Goal: Book appointment/travel/reservation

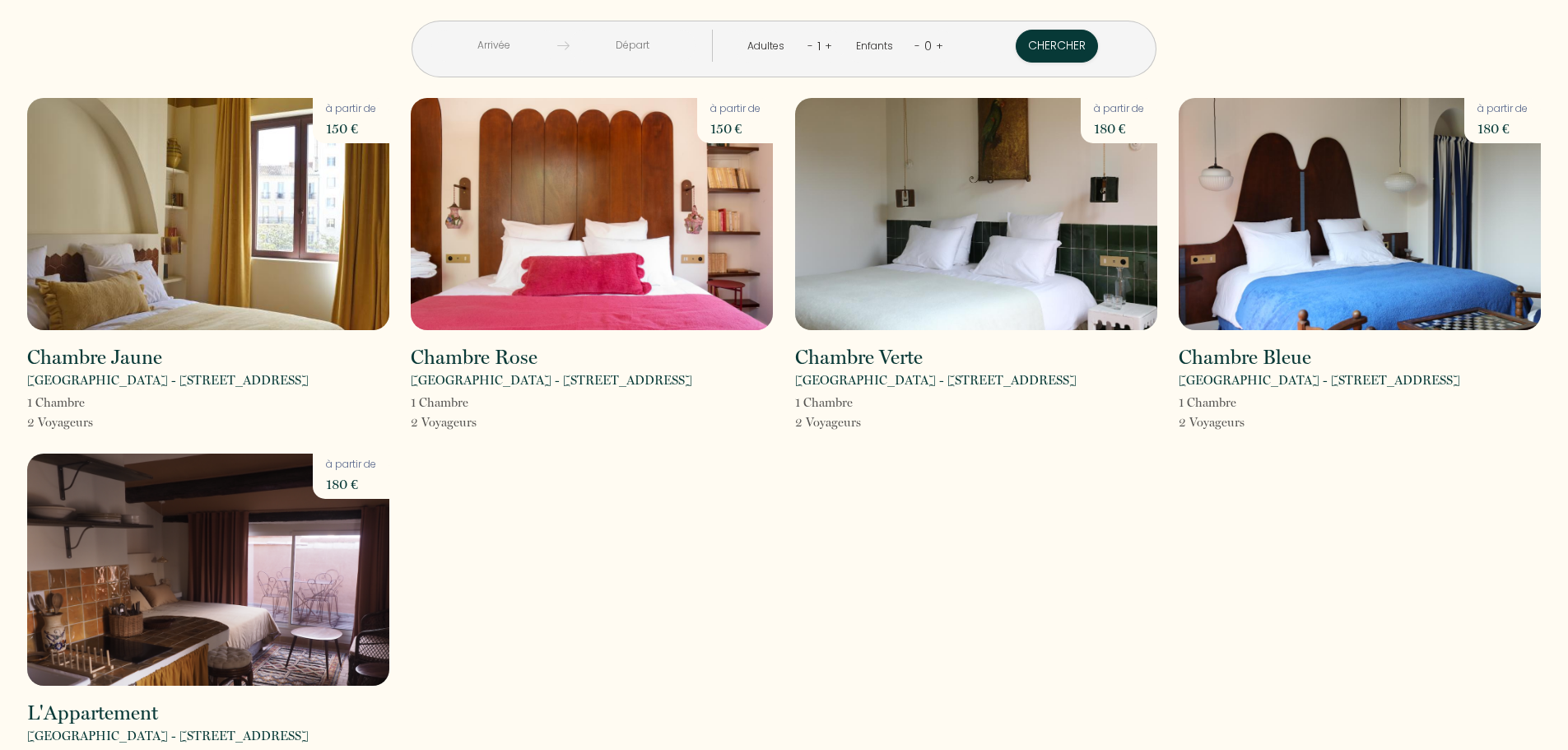
click at [614, 59] on div at bounding box center [632, 45] width 126 height 32
click at [624, 44] on input "text" at bounding box center [632, 45] width 126 height 32
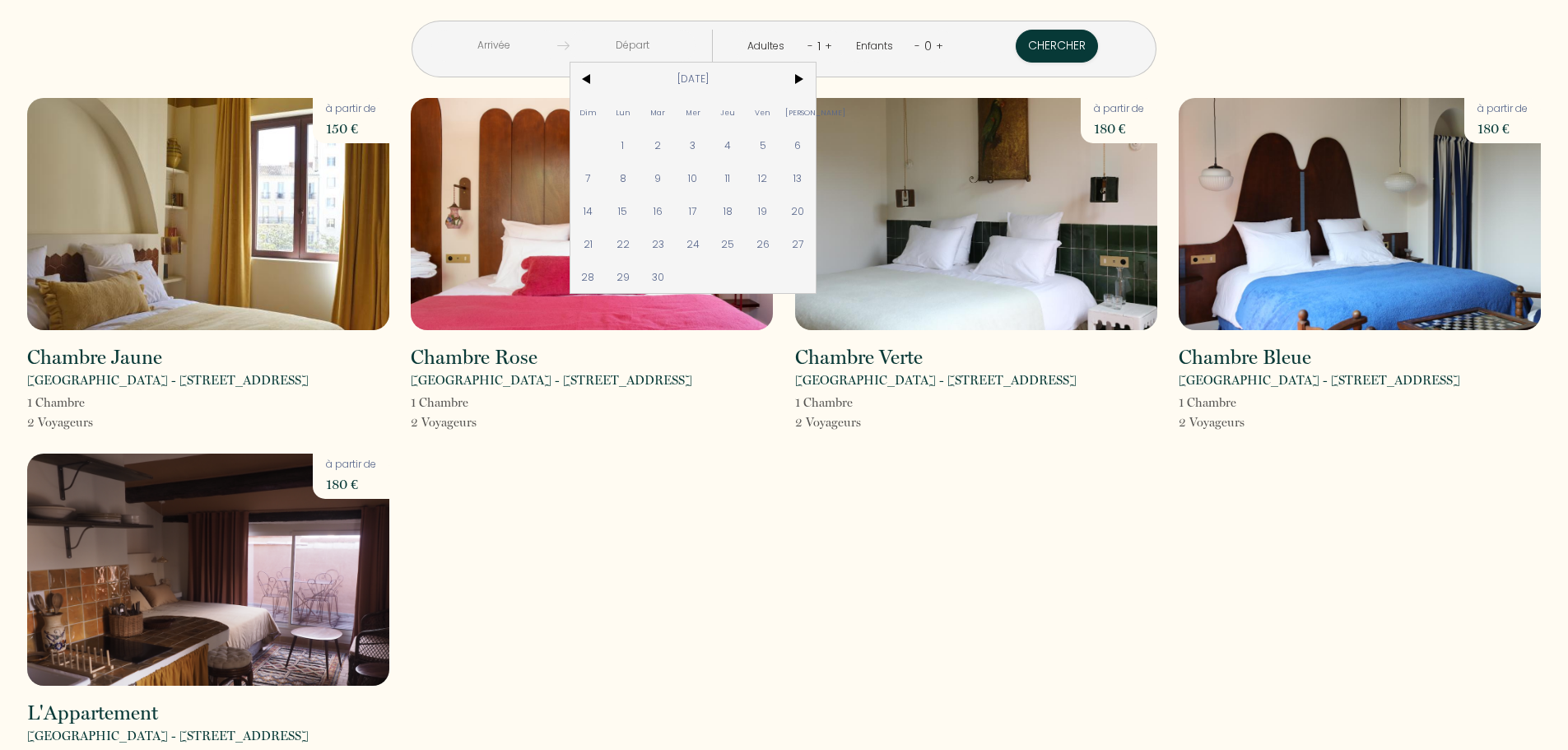
click at [781, 245] on span "26" at bounding box center [763, 244] width 36 height 33
type input "[DATE]"
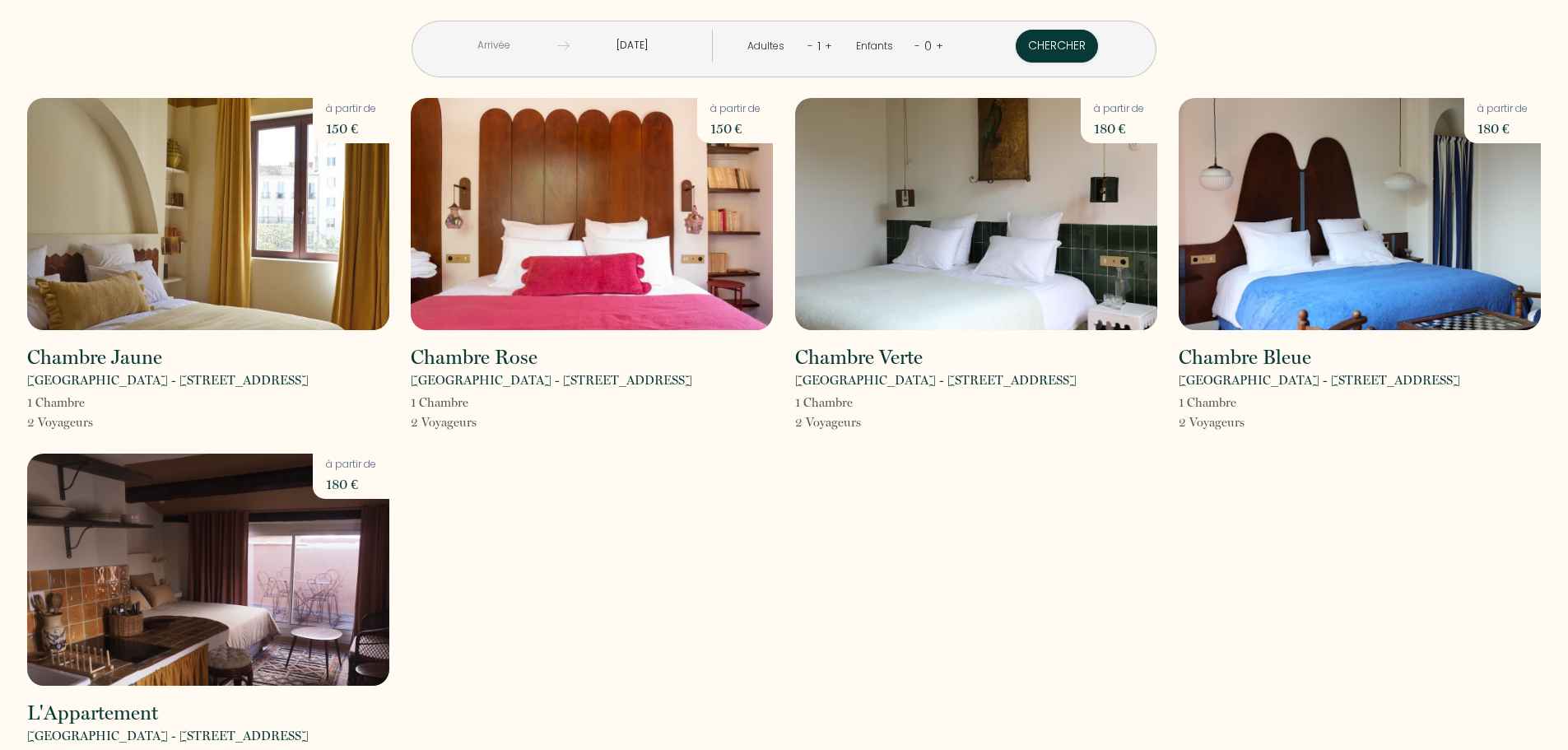
click at [673, 45] on input "[DATE]" at bounding box center [632, 45] width 126 height 32
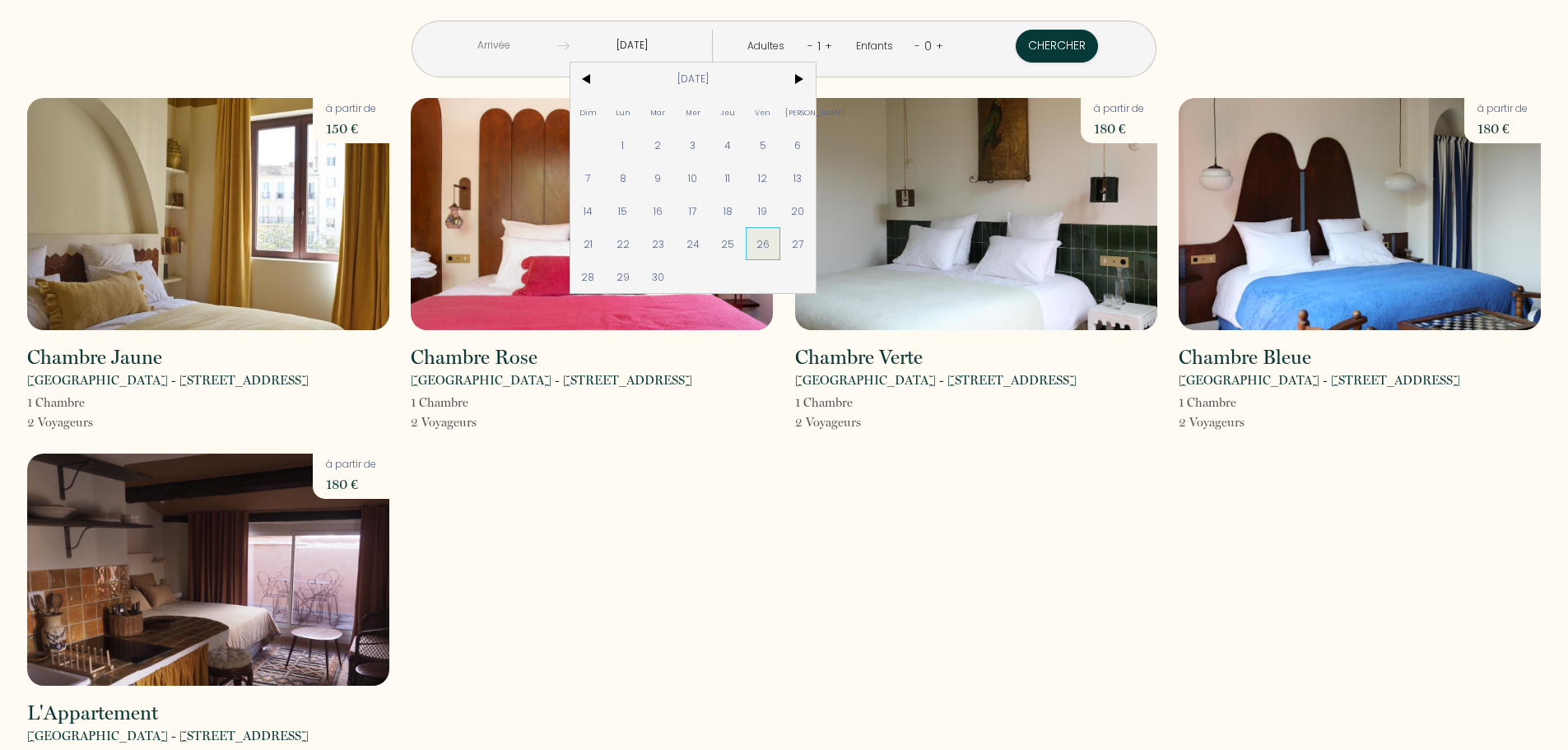
click at [781, 250] on span "26" at bounding box center [763, 244] width 36 height 33
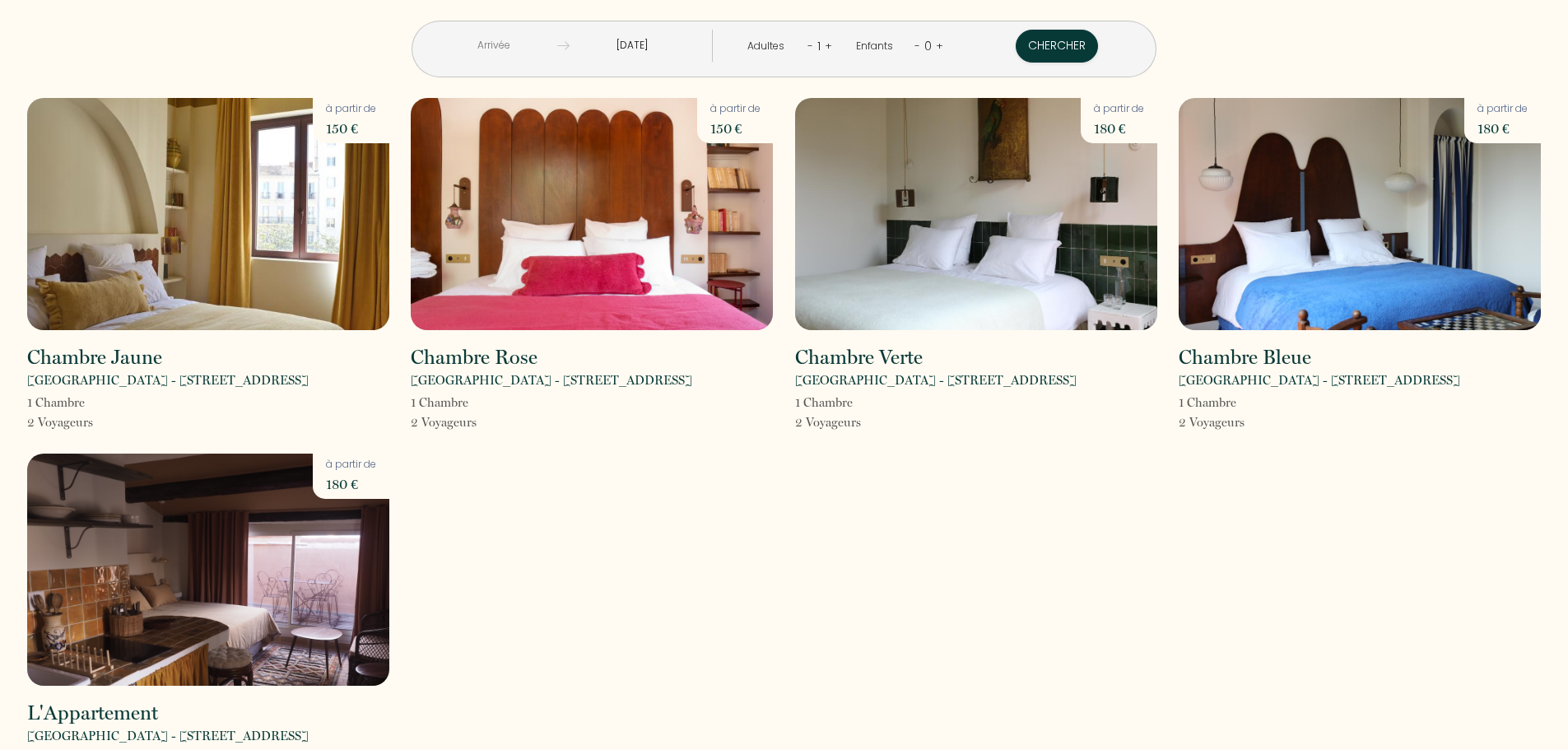
click at [825, 44] on link "+" at bounding box center [828, 45] width 7 height 16
click at [1016, 53] on button "Chercher" at bounding box center [1058, 46] width 83 height 33
click at [653, 93] on div "< [DATE] > Dim Lun Mar Mer Jeu Ven Sam 1 2 3 4 5 6 7 8 9 10 11 12 13 14 15 16 1…" at bounding box center [784, 405] width 1535 height 809
drag, startPoint x: 727, startPoint y: 419, endPoint x: 544, endPoint y: 140, distance: 333.7
click at [724, 415] on div "1 Chambre 2 Voyageur s" at bounding box center [591, 412] width 362 height 40
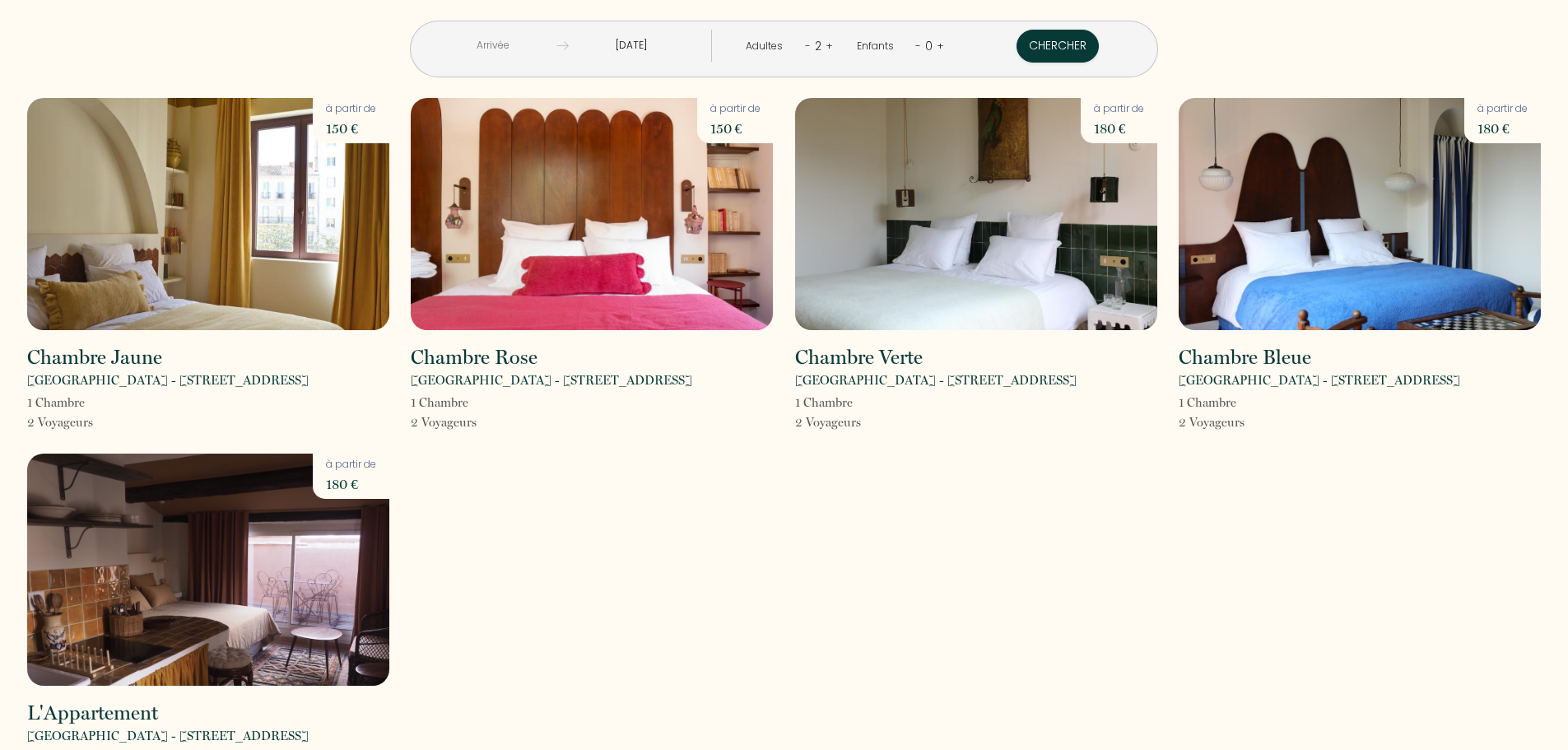
click at [536, 41] on input "text" at bounding box center [492, 45] width 126 height 32
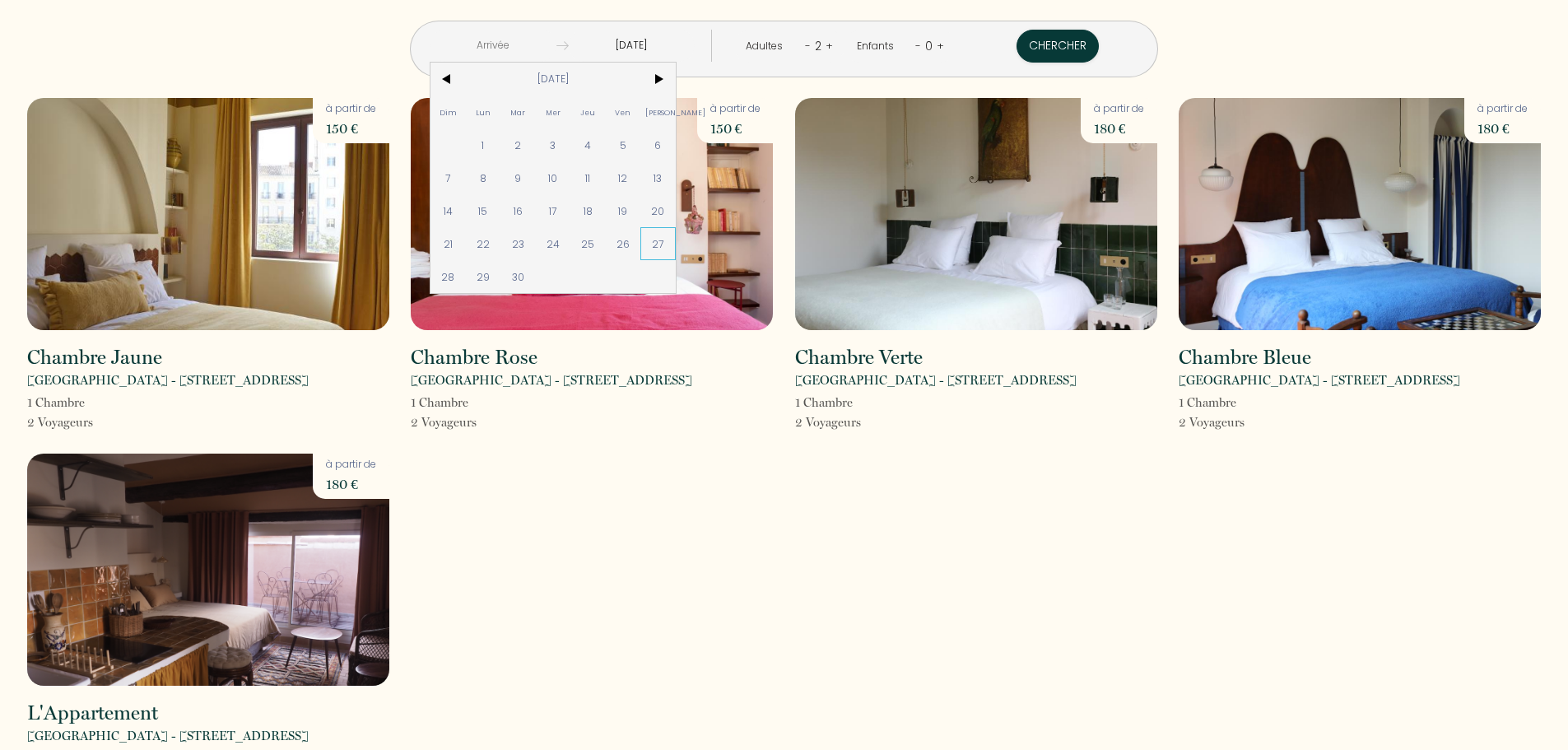
click at [675, 246] on span "27" at bounding box center [657, 244] width 36 height 33
type input "[DATE]"
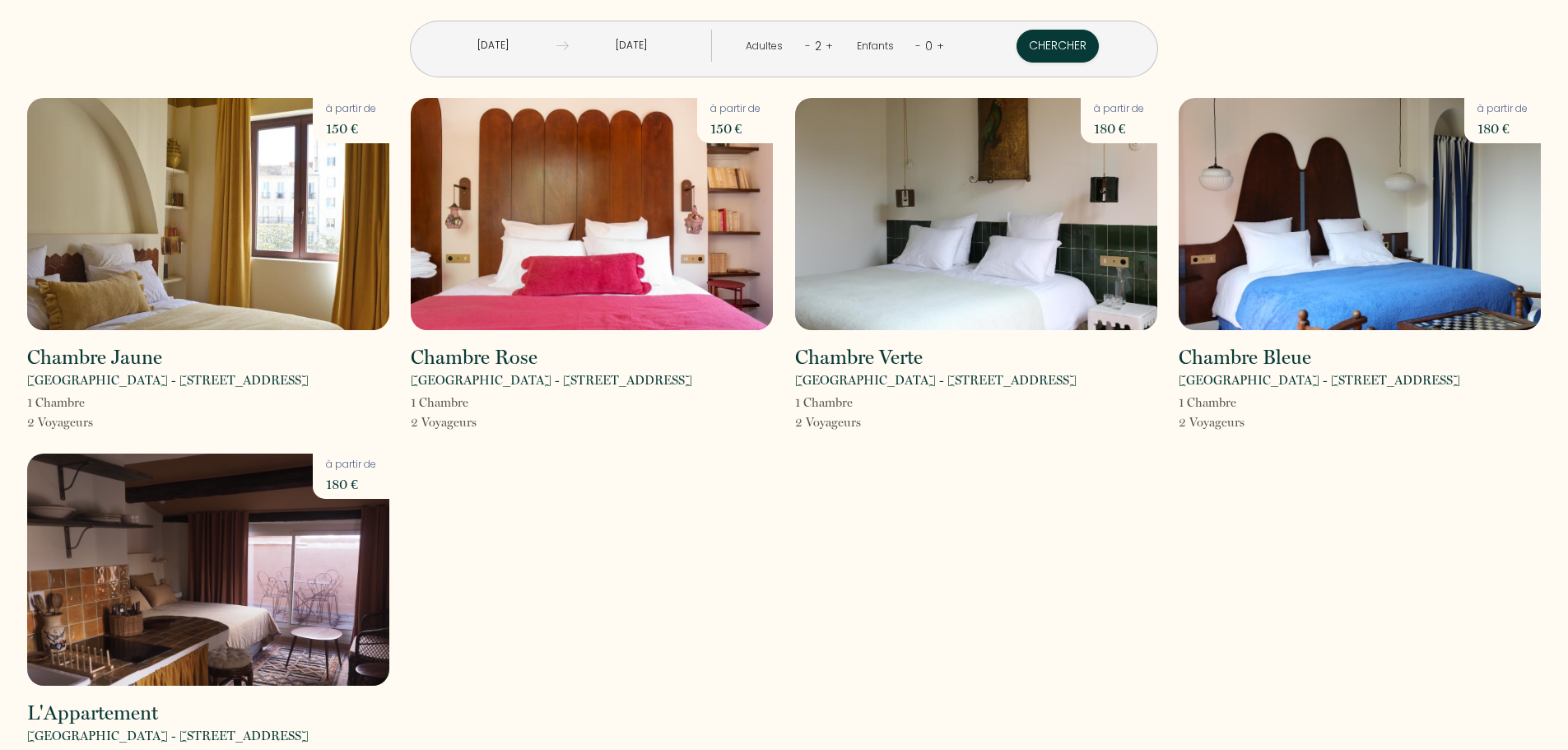
click at [541, 45] on input "[DATE]" at bounding box center [492, 45] width 126 height 32
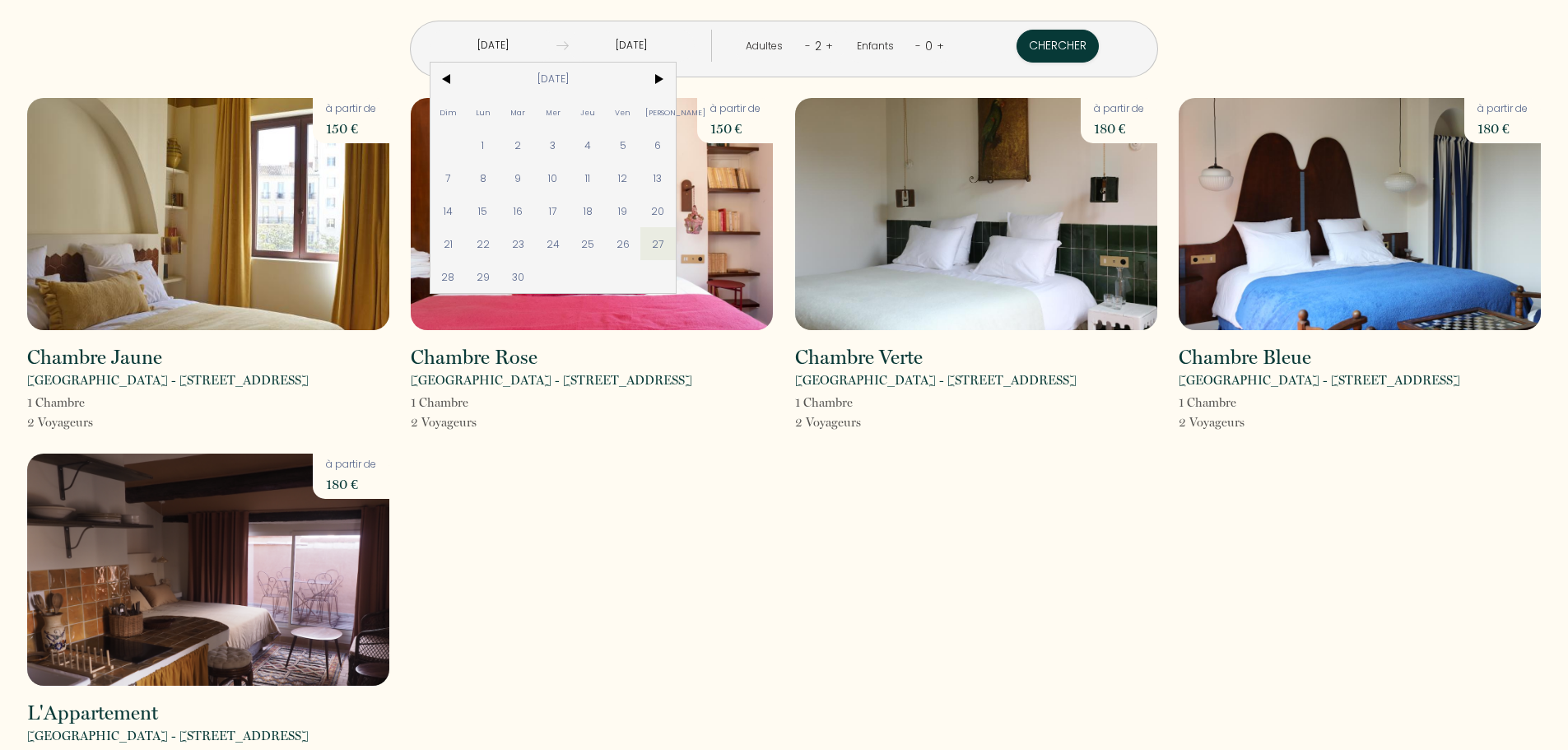
click at [641, 247] on span "26" at bounding box center [623, 244] width 36 height 33
type input "[DATE]"
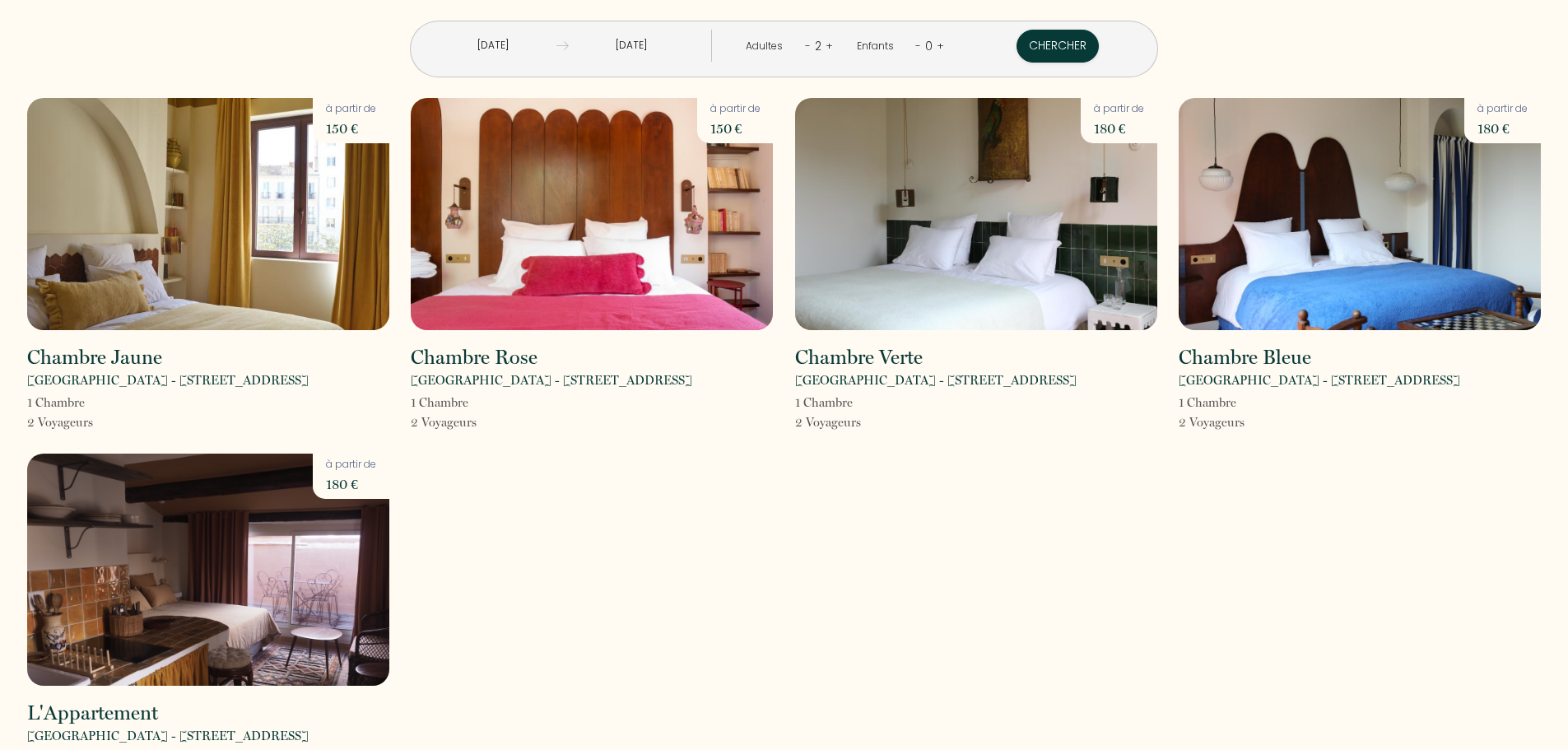
click at [680, 50] on input "[DATE]" at bounding box center [632, 45] width 126 height 32
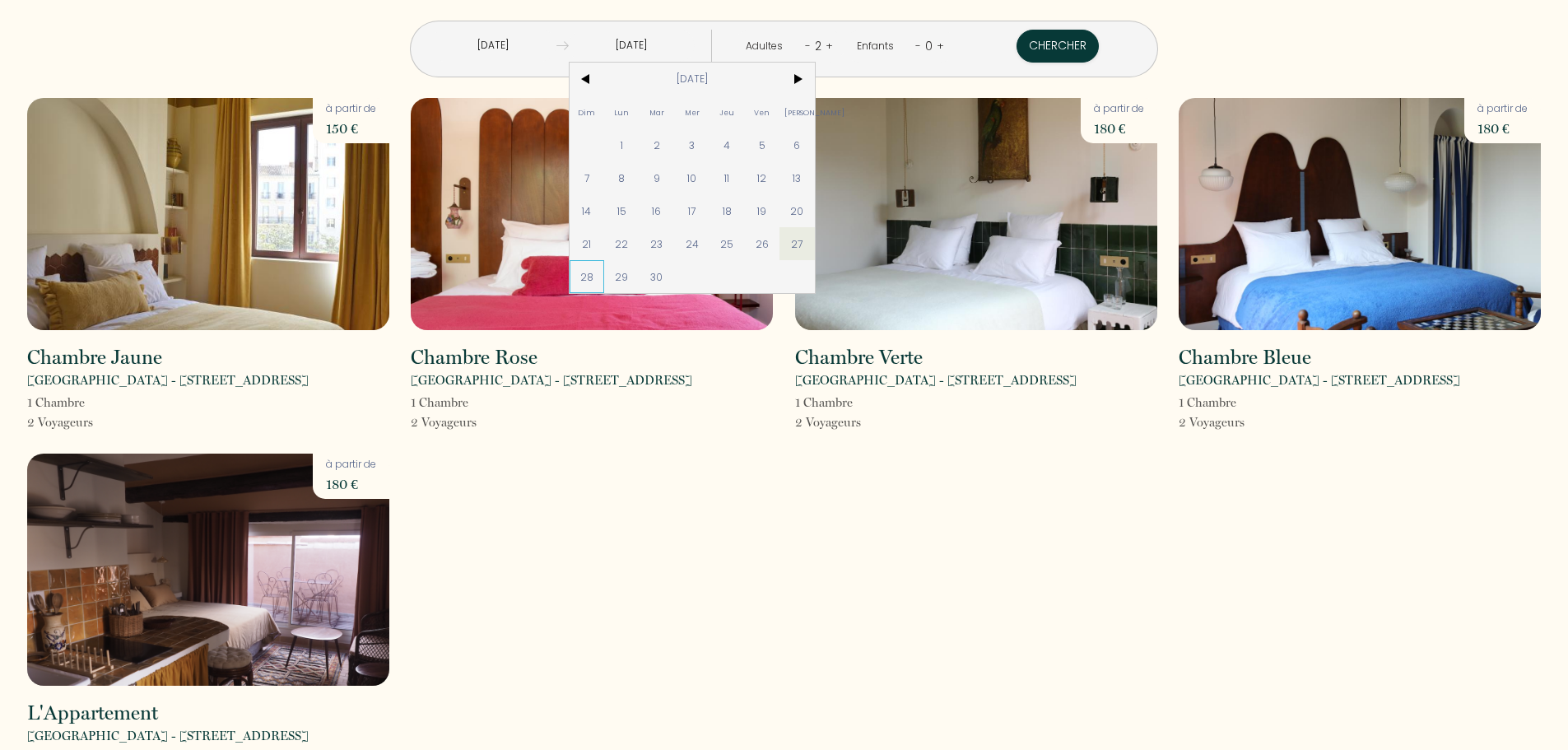
click at [605, 278] on span "28" at bounding box center [587, 277] width 36 height 33
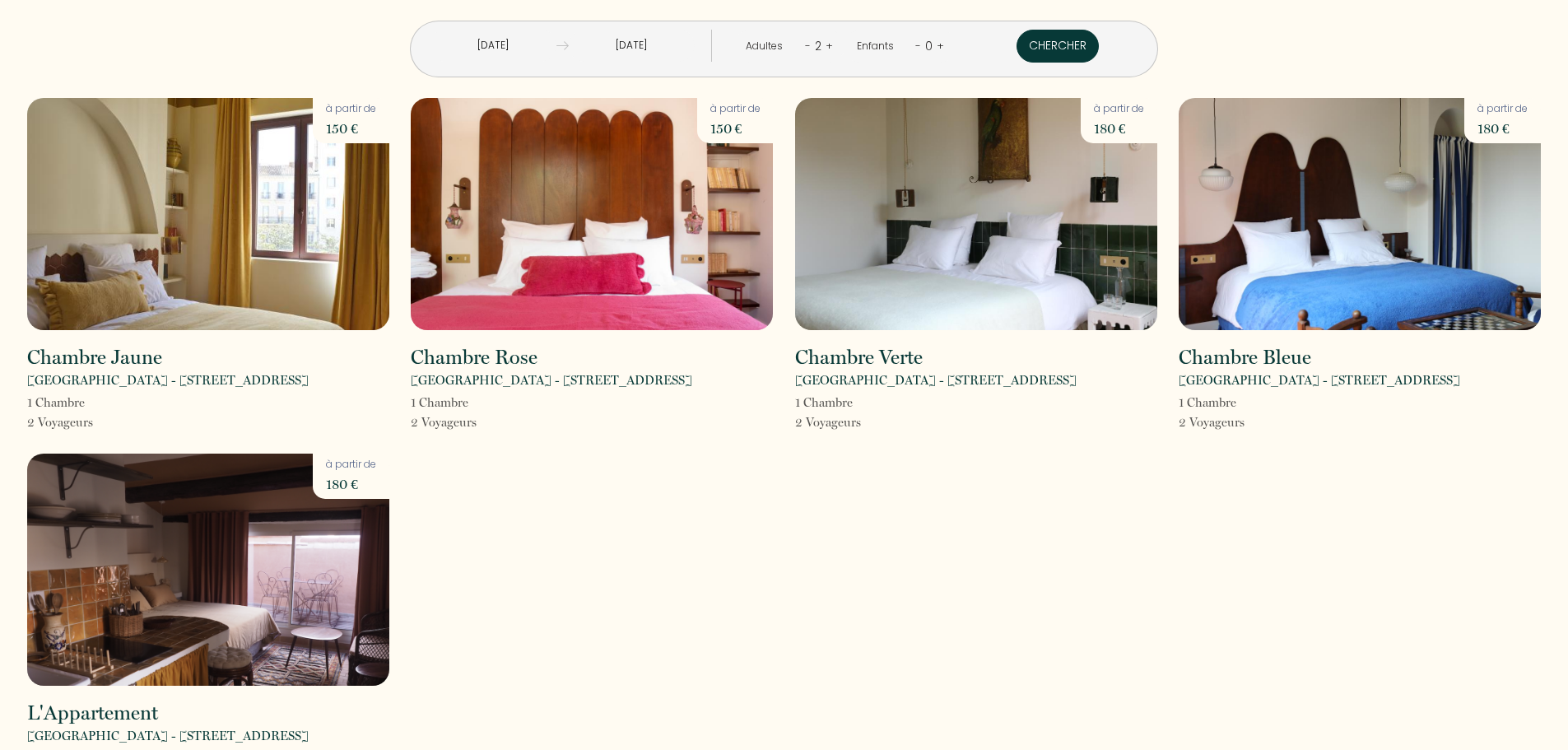
click at [1016, 52] on button "Chercher" at bounding box center [1058, 46] width 83 height 33
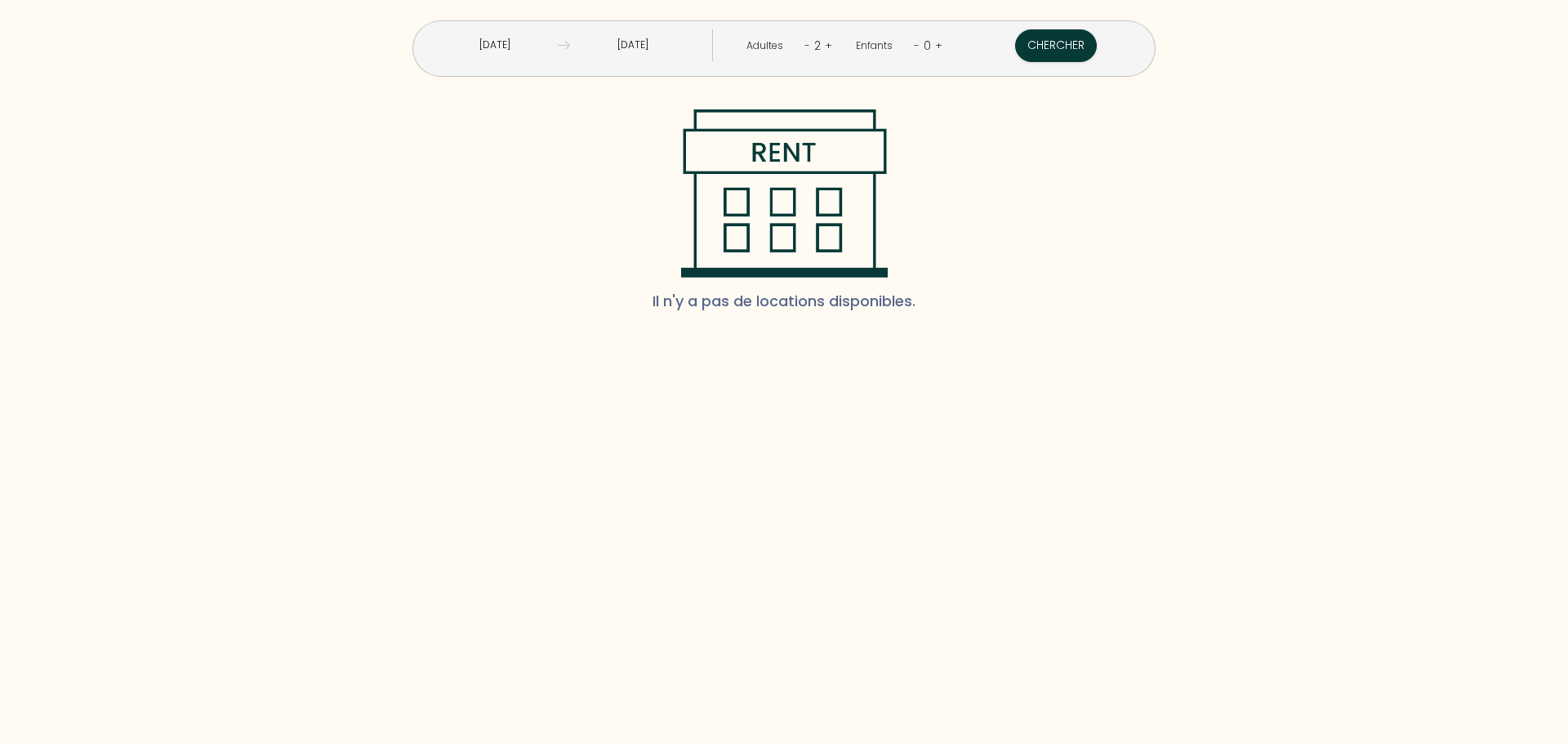
click at [652, 48] on input "[DATE]" at bounding box center [633, 45] width 125 height 32
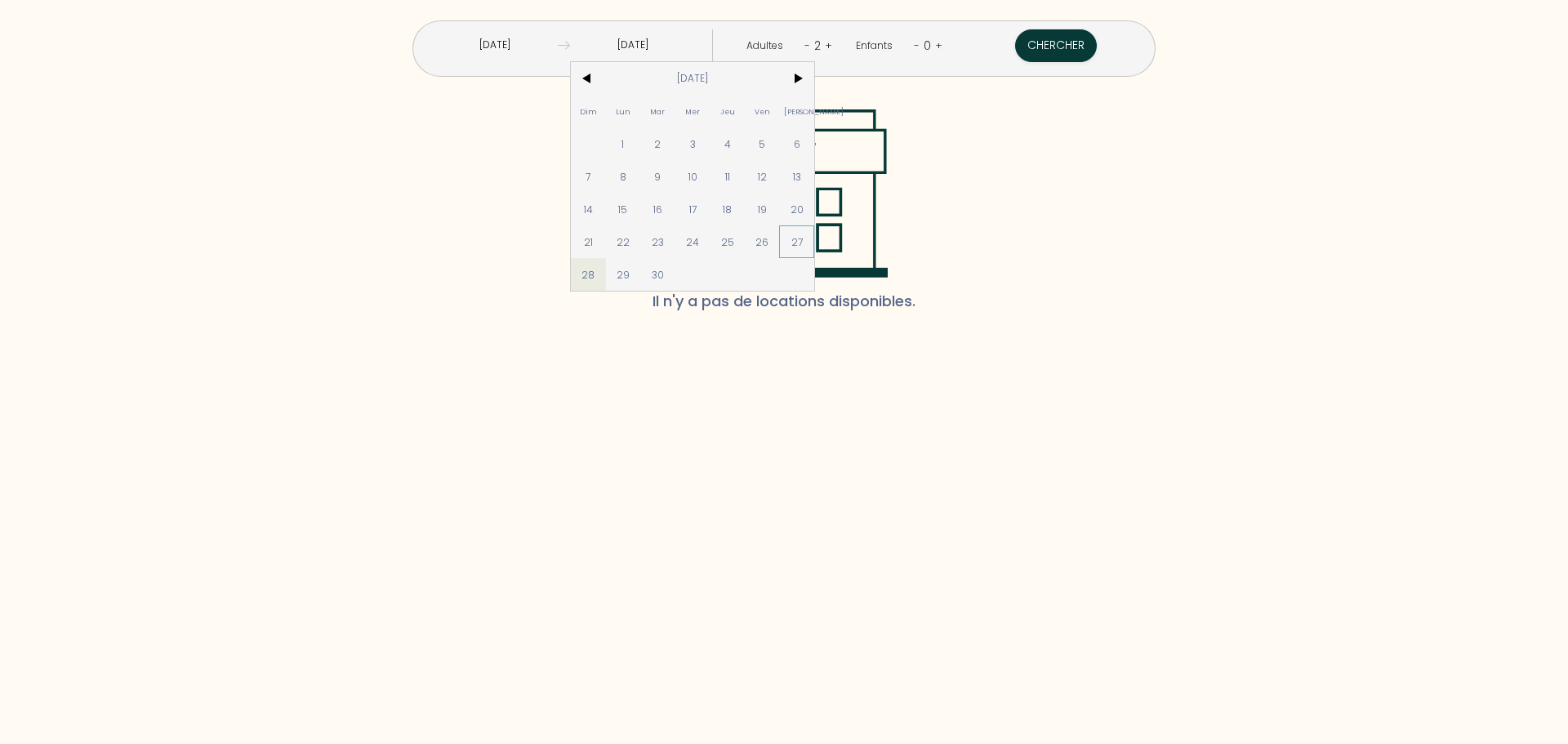
click at [815, 247] on span "27" at bounding box center [797, 242] width 35 height 33
type input "[DATE]"
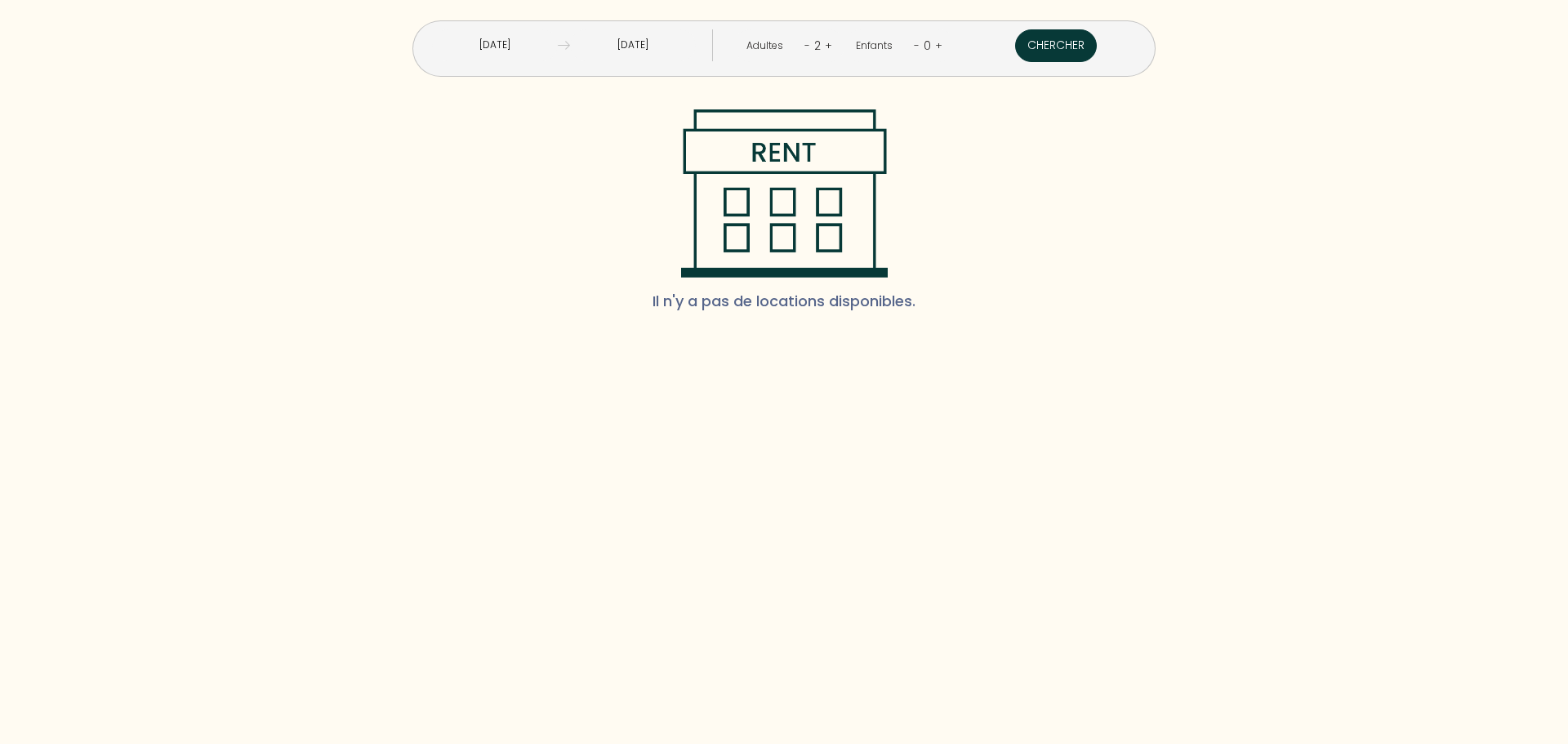
click at [1016, 43] on button "Chercher" at bounding box center [1057, 46] width 82 height 33
click at [689, 48] on input "[DATE]" at bounding box center [633, 45] width 125 height 32
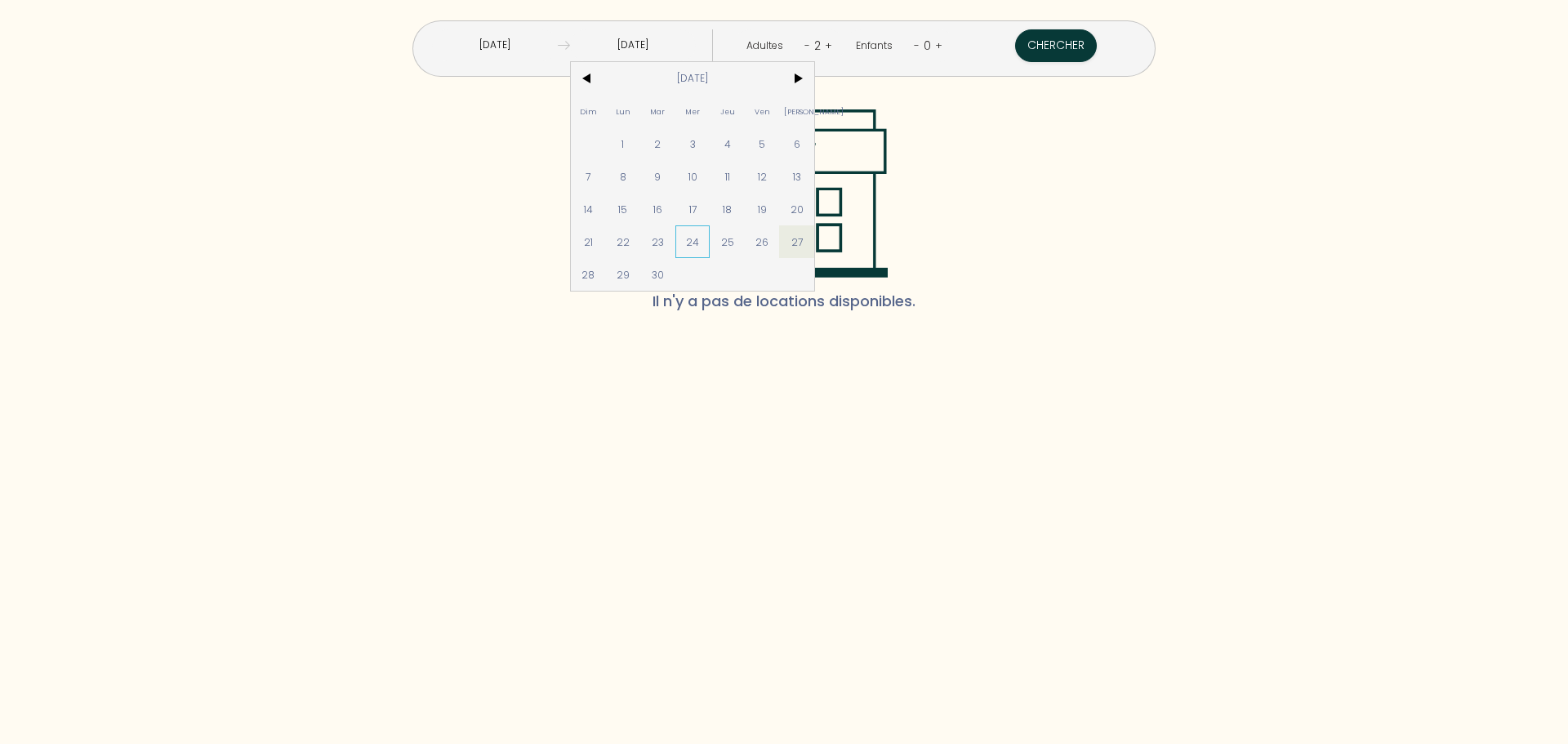
click at [711, 249] on span "24" at bounding box center [693, 242] width 35 height 33
type input "[DATE]"
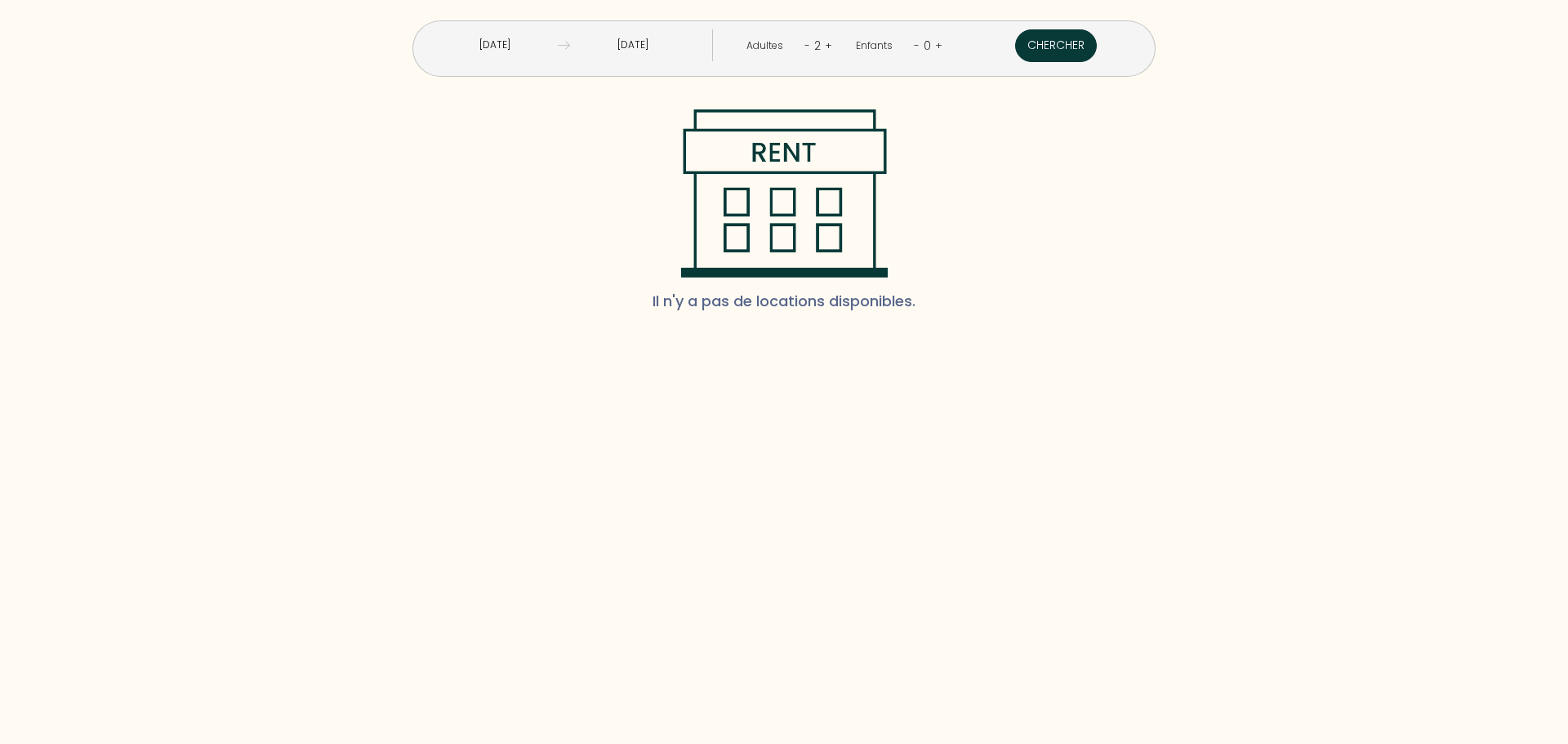
click at [1016, 51] on button "Chercher" at bounding box center [1057, 46] width 82 height 33
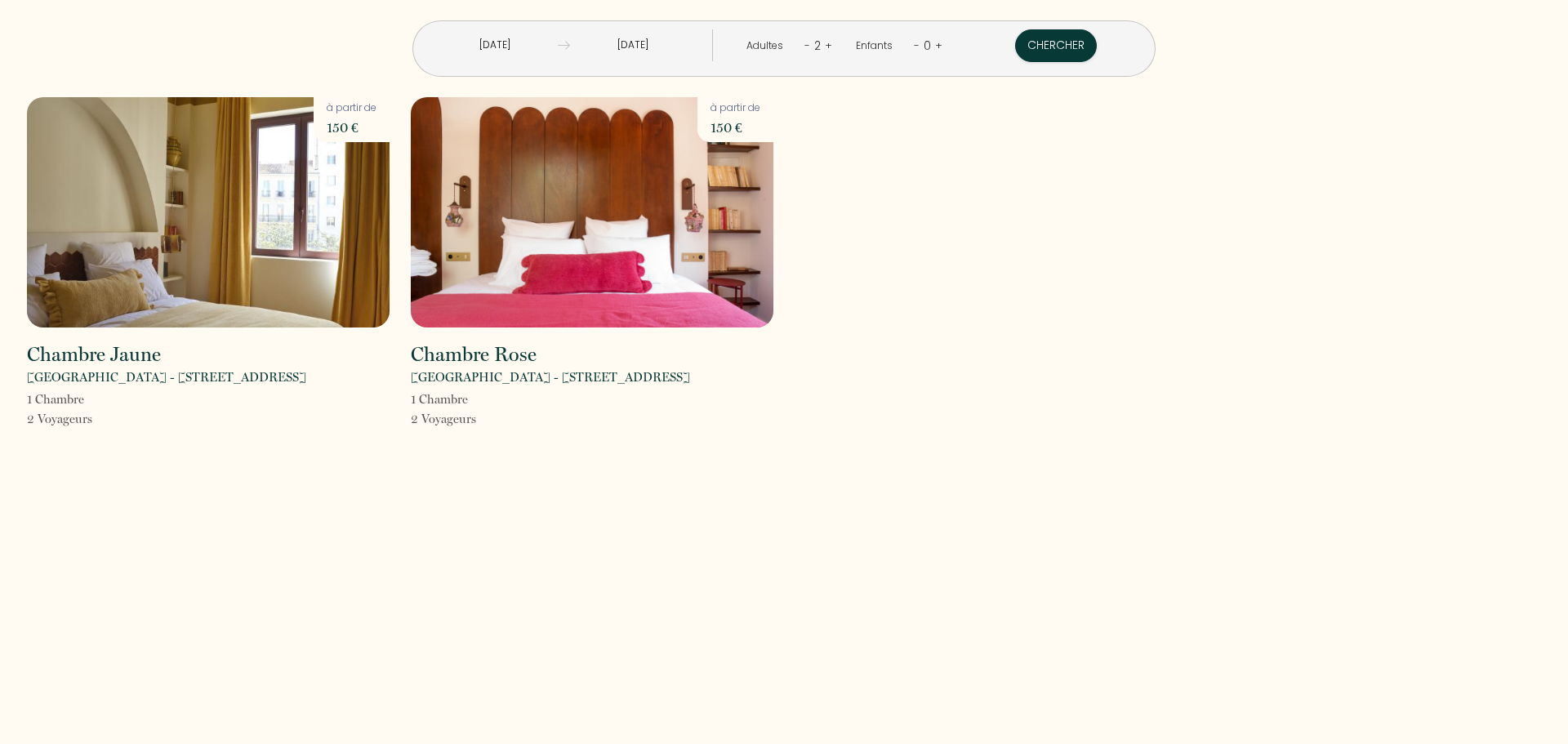
click at [694, 51] on input "[DATE]" at bounding box center [633, 45] width 125 height 32
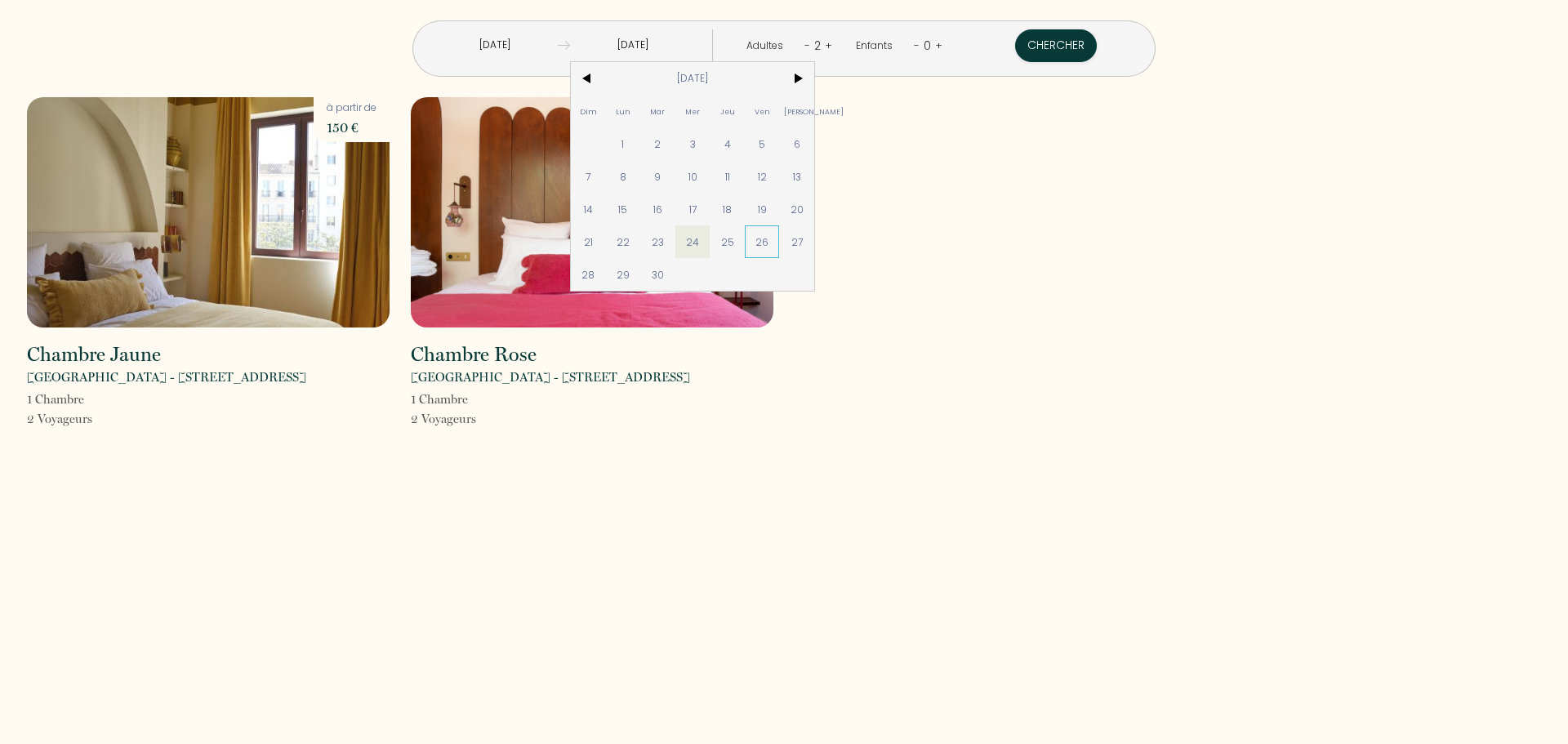
click at [780, 242] on span "26" at bounding box center [762, 242] width 35 height 33
type input "[DATE]"
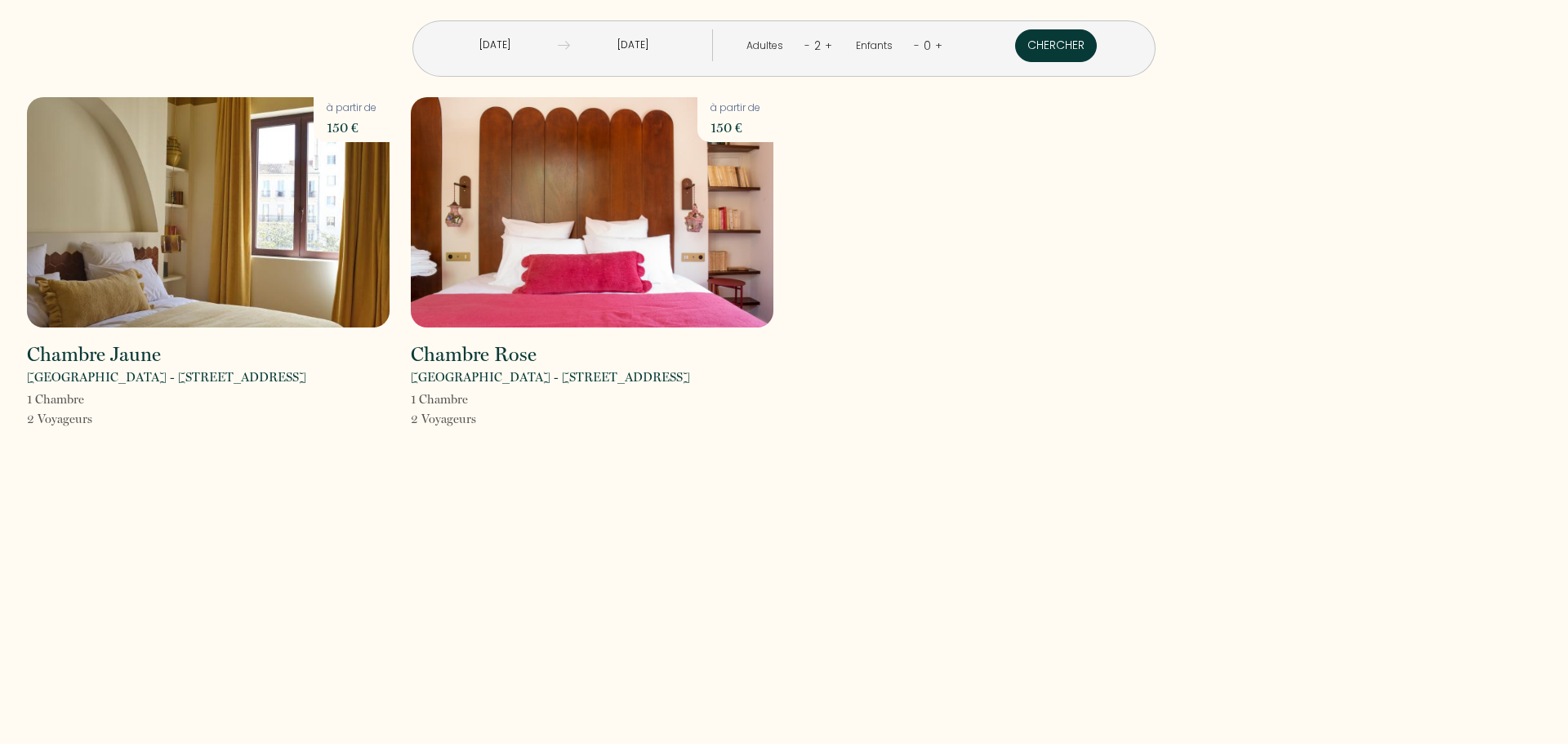
click at [1034, 44] on button "Chercher" at bounding box center [1057, 46] width 82 height 33
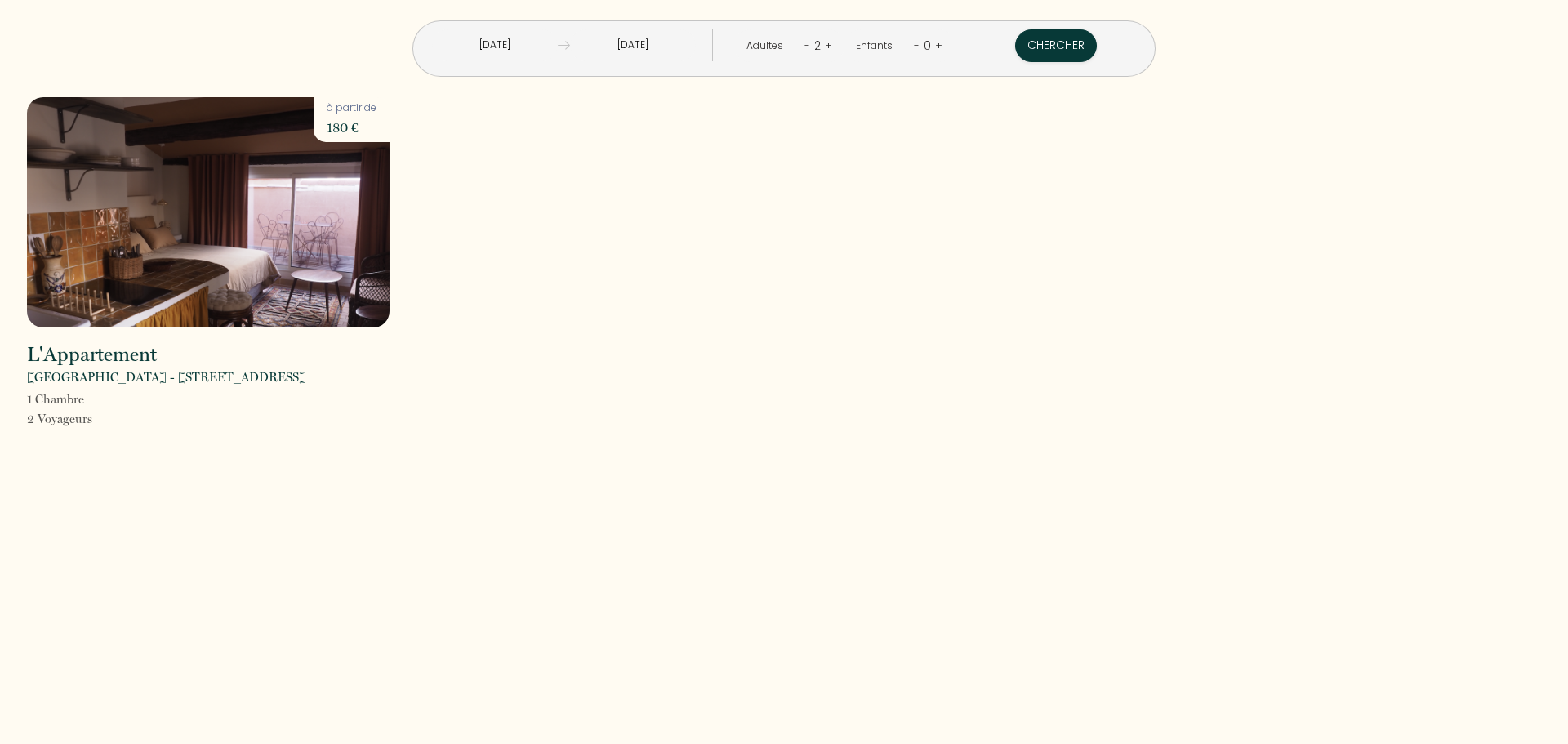
click at [558, 48] on input "[DATE]" at bounding box center [494, 45] width 125 height 32
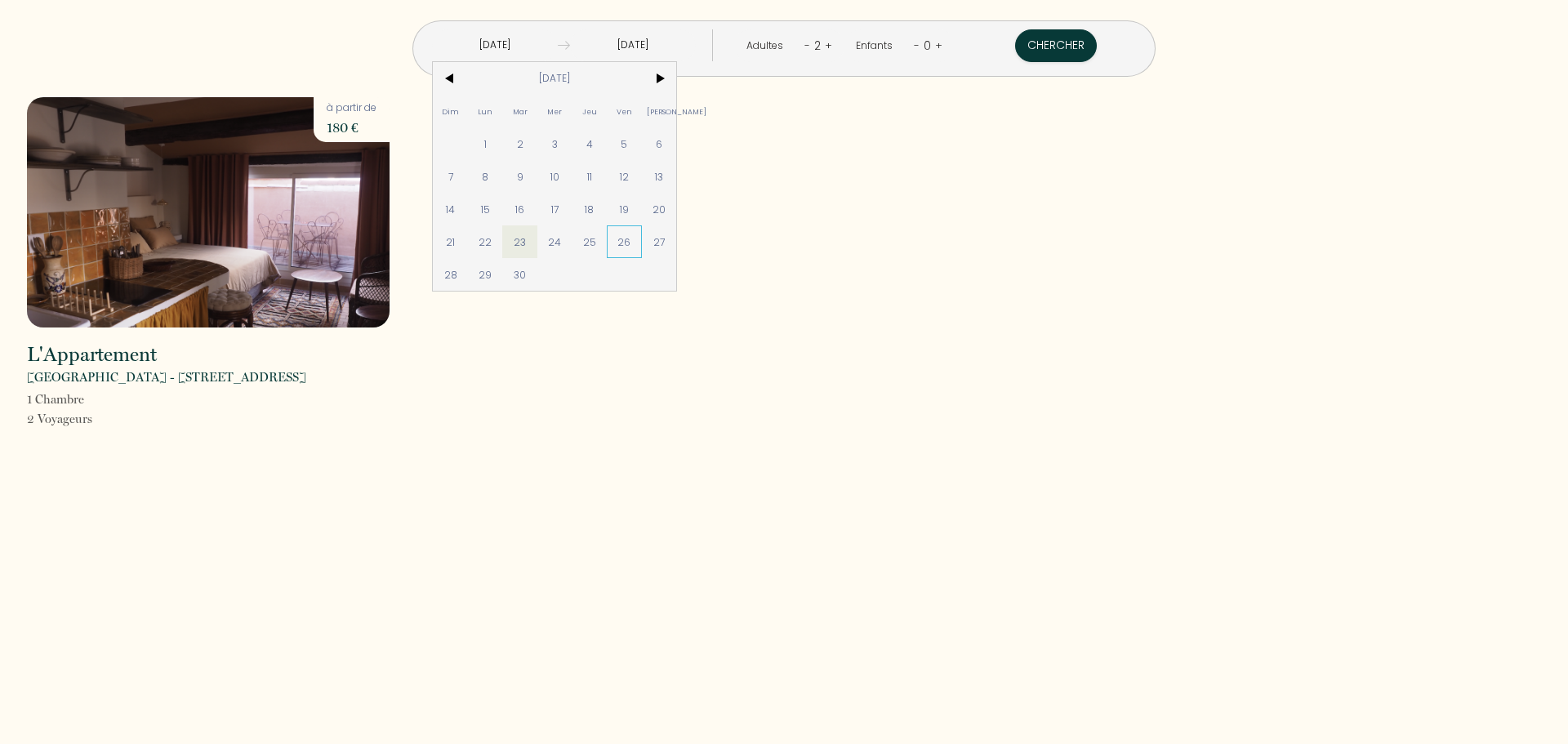
click at [642, 248] on span "26" at bounding box center [624, 242] width 35 height 33
type input "[DATE]"
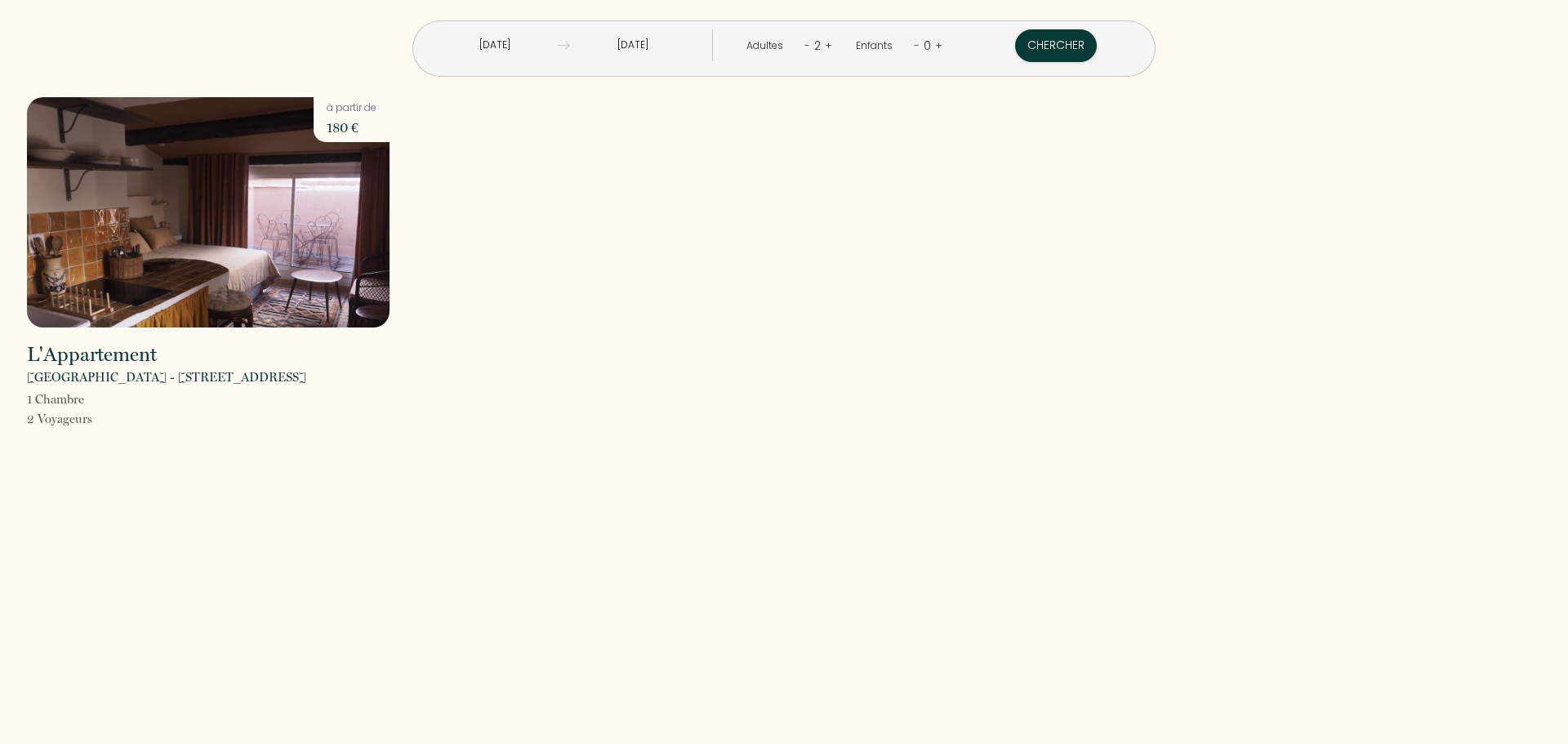
click at [647, 44] on input "[DATE]" at bounding box center [633, 45] width 125 height 32
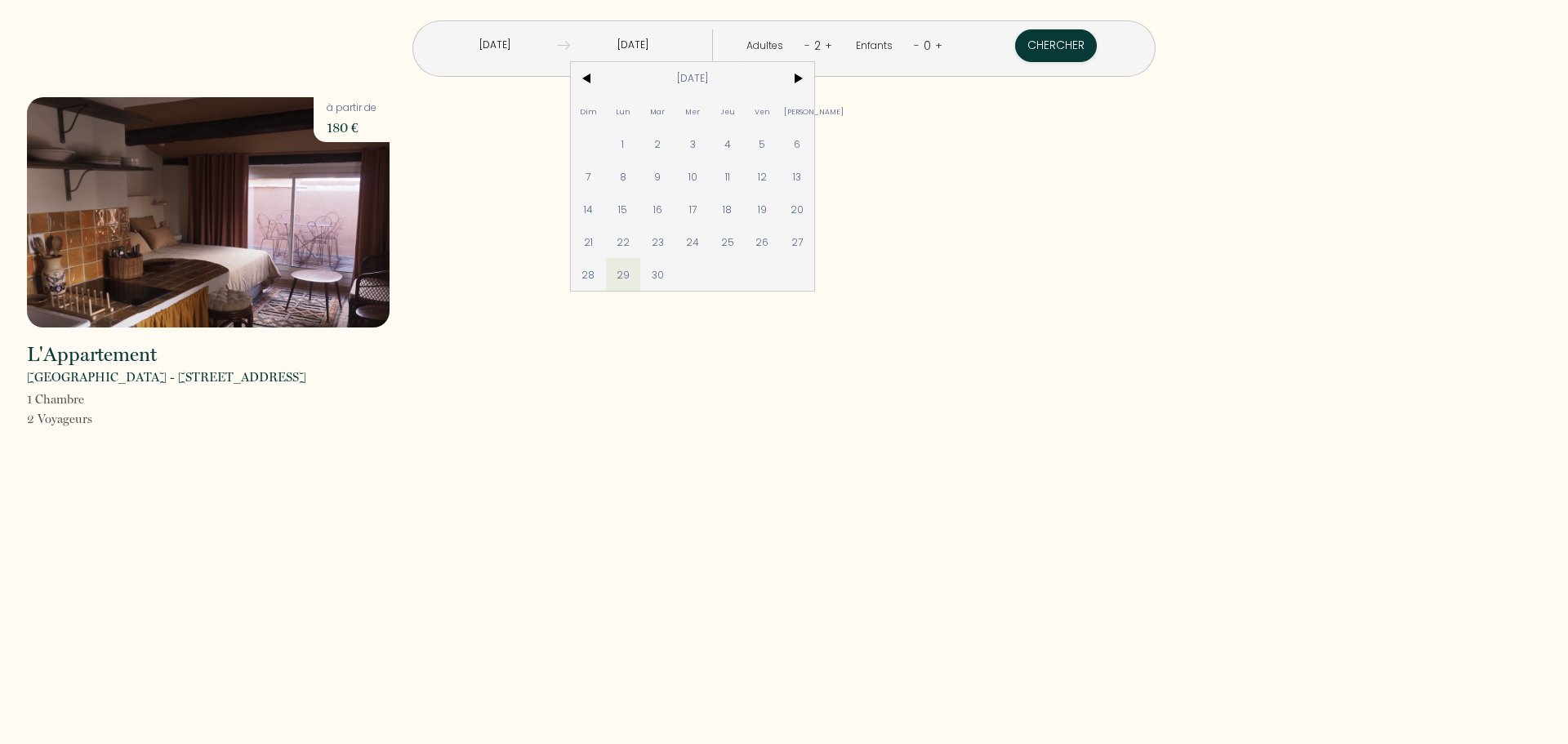
drag, startPoint x: 1064, startPoint y: 213, endPoint x: 1045, endPoint y: 160, distance: 56.3
click at [1064, 210] on div "L'Appartement [GEOGRAPHIC_DATA] - [STREET_ADDRESS] 1 Chambre 2 Voyageur s à par…" at bounding box center [784, 274] width 1536 height 353
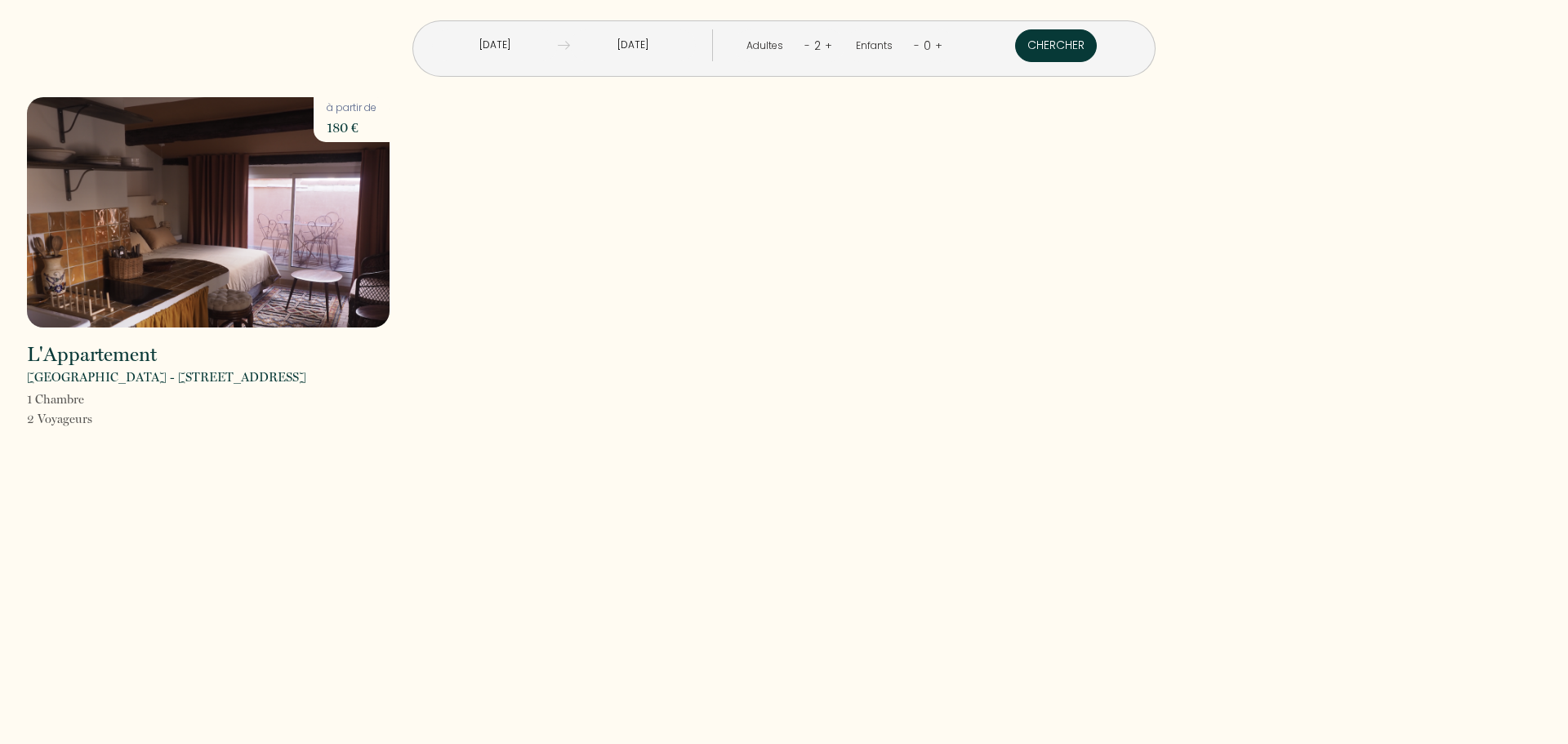
drag, startPoint x: 1016, startPoint y: 52, endPoint x: 998, endPoint y: 71, distance: 26.2
click at [1016, 51] on button "Chercher" at bounding box center [1057, 46] width 82 height 33
